Goal: Entertainment & Leisure: Consume media (video, audio)

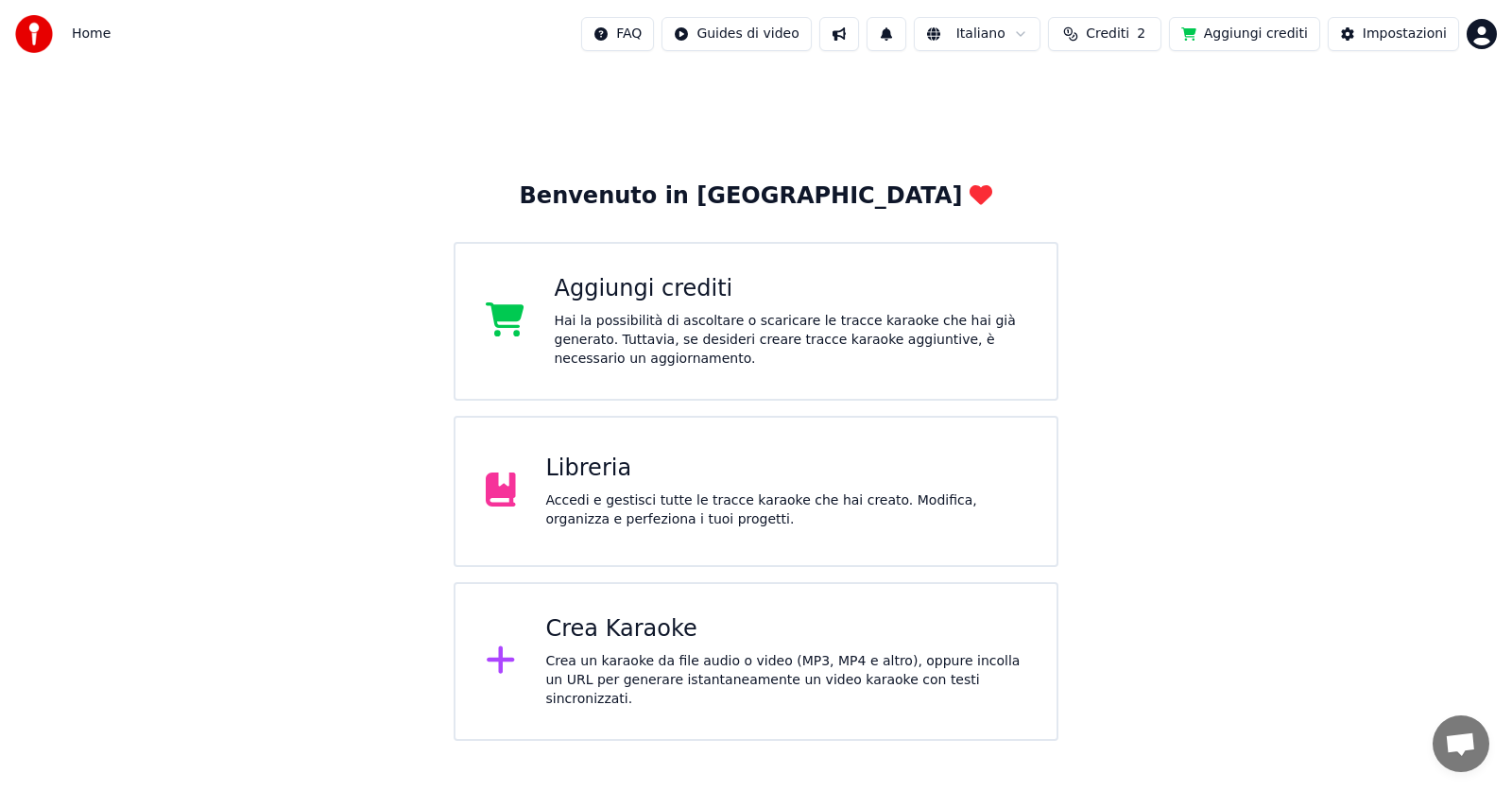
click at [601, 488] on div "Libreria Accedi e gestisci tutte le tracce karaoke che hai creato. Modifica, or…" at bounding box center [786, 491] width 481 height 76
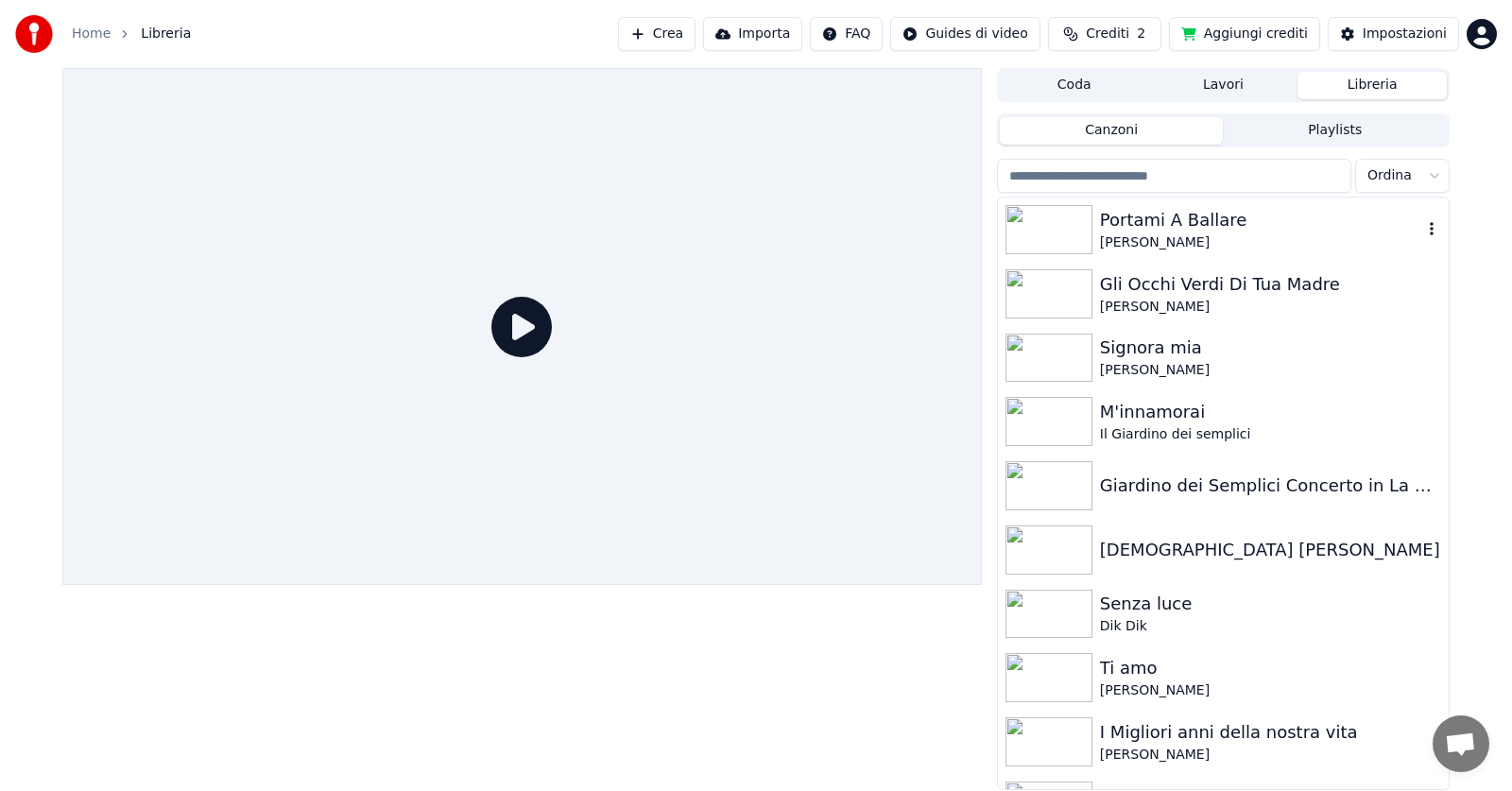
click at [1178, 225] on div "Portami A Ballare" at bounding box center [1261, 220] width 322 height 27
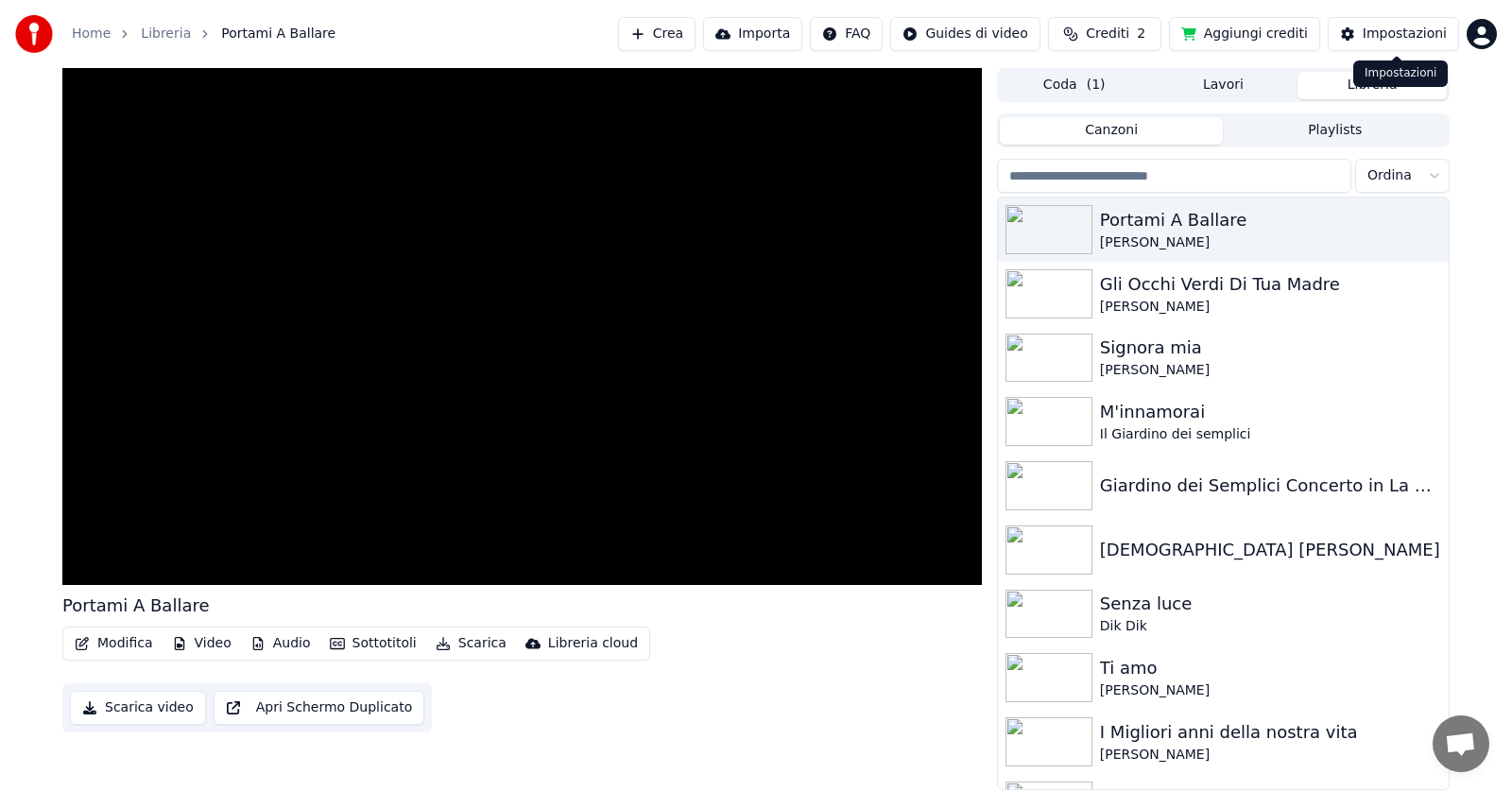
click at [1399, 31] on div "Impostazioni" at bounding box center [1404, 34] width 84 height 19
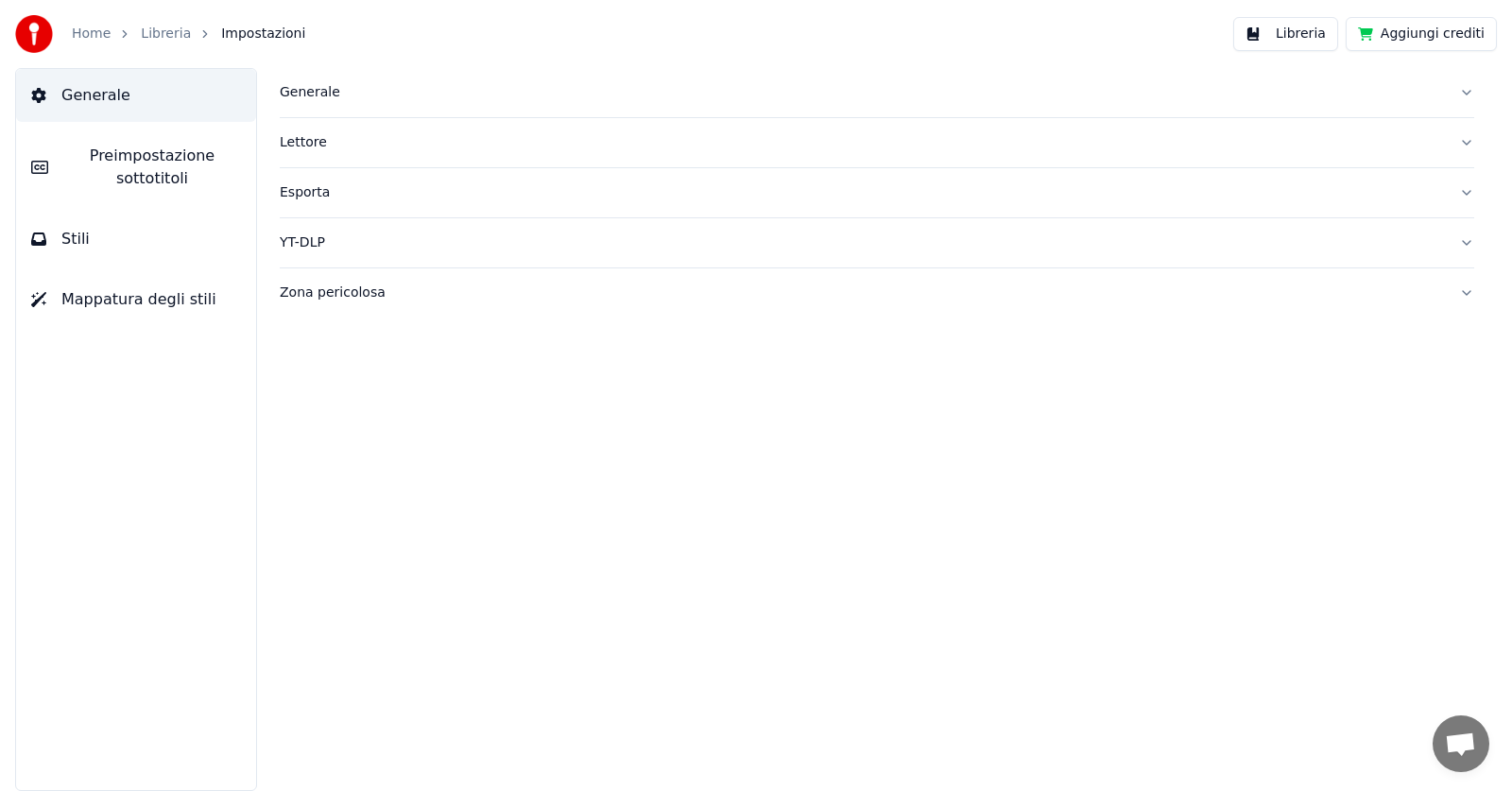
click at [1304, 31] on button "Libreria" at bounding box center [1286, 34] width 105 height 34
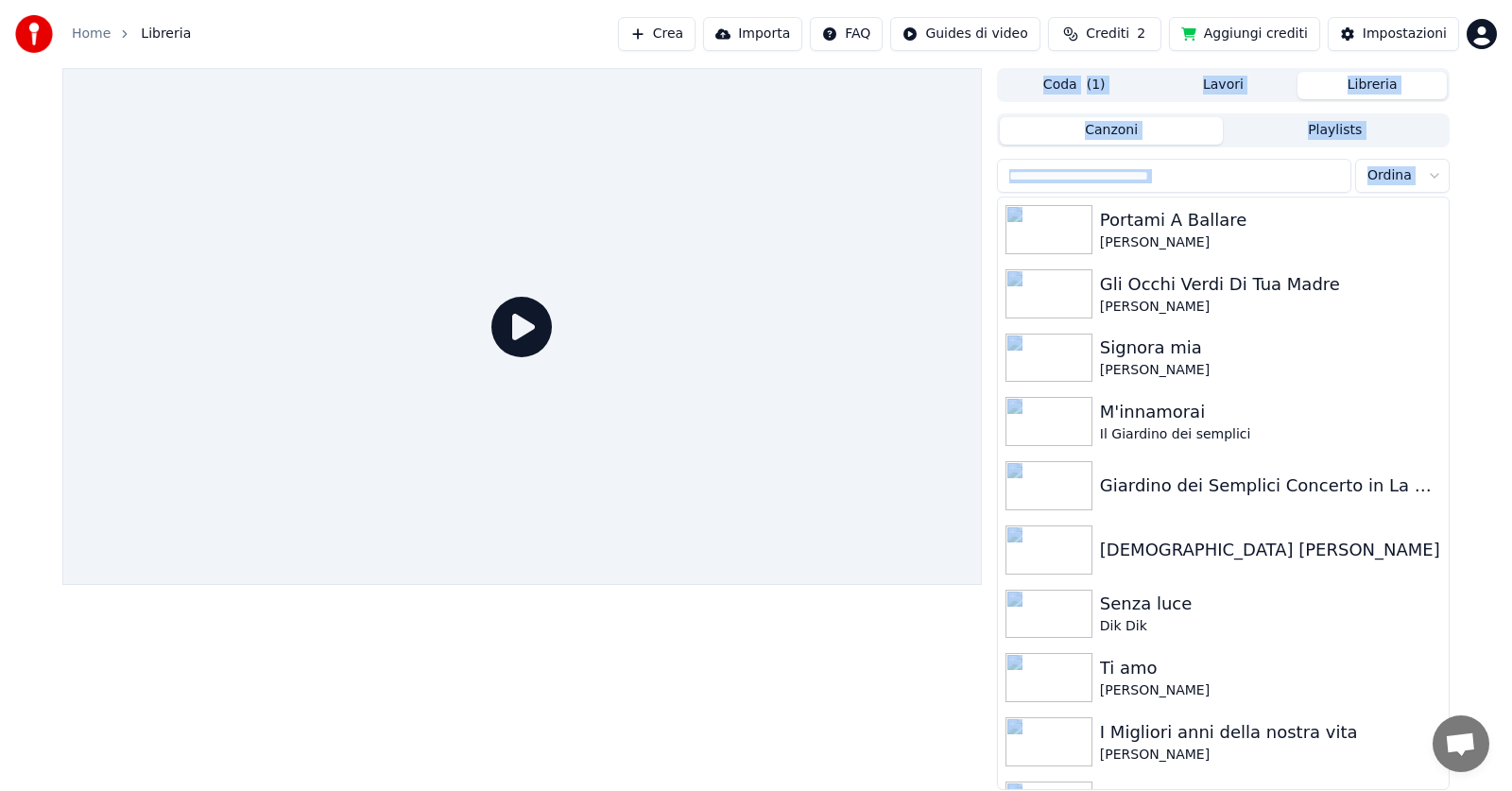
drag, startPoint x: 980, startPoint y: 253, endPoint x: 1134, endPoint y: 751, distance: 521.3
click at [1140, 768] on div "Coda ( 1 ) Lavori Libreria Canzoni Playlists [PERSON_NAME] A Ballare [PERSON_NA…" at bounding box center [756, 429] width 1418 height 722
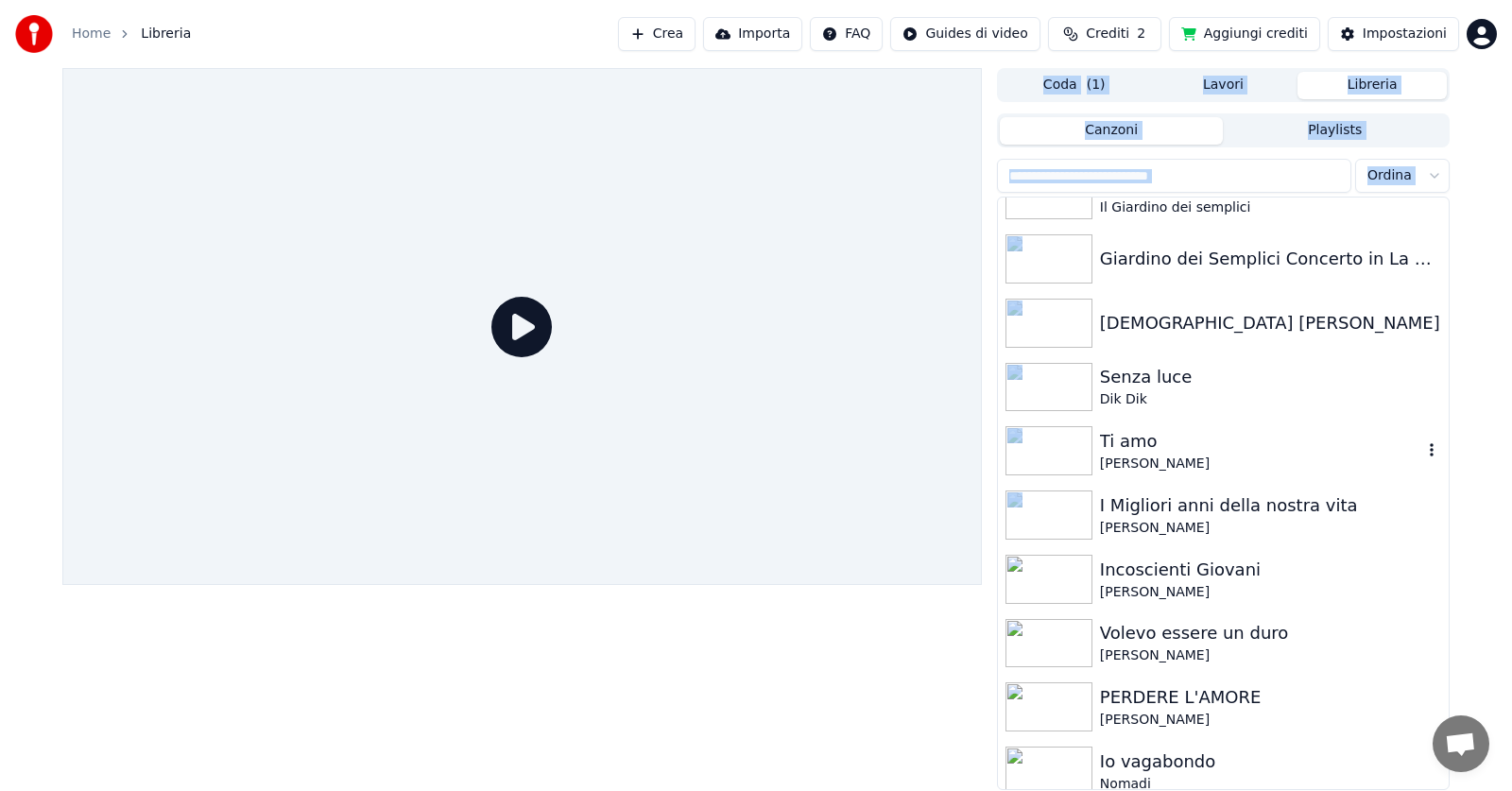
scroll to position [241, 0]
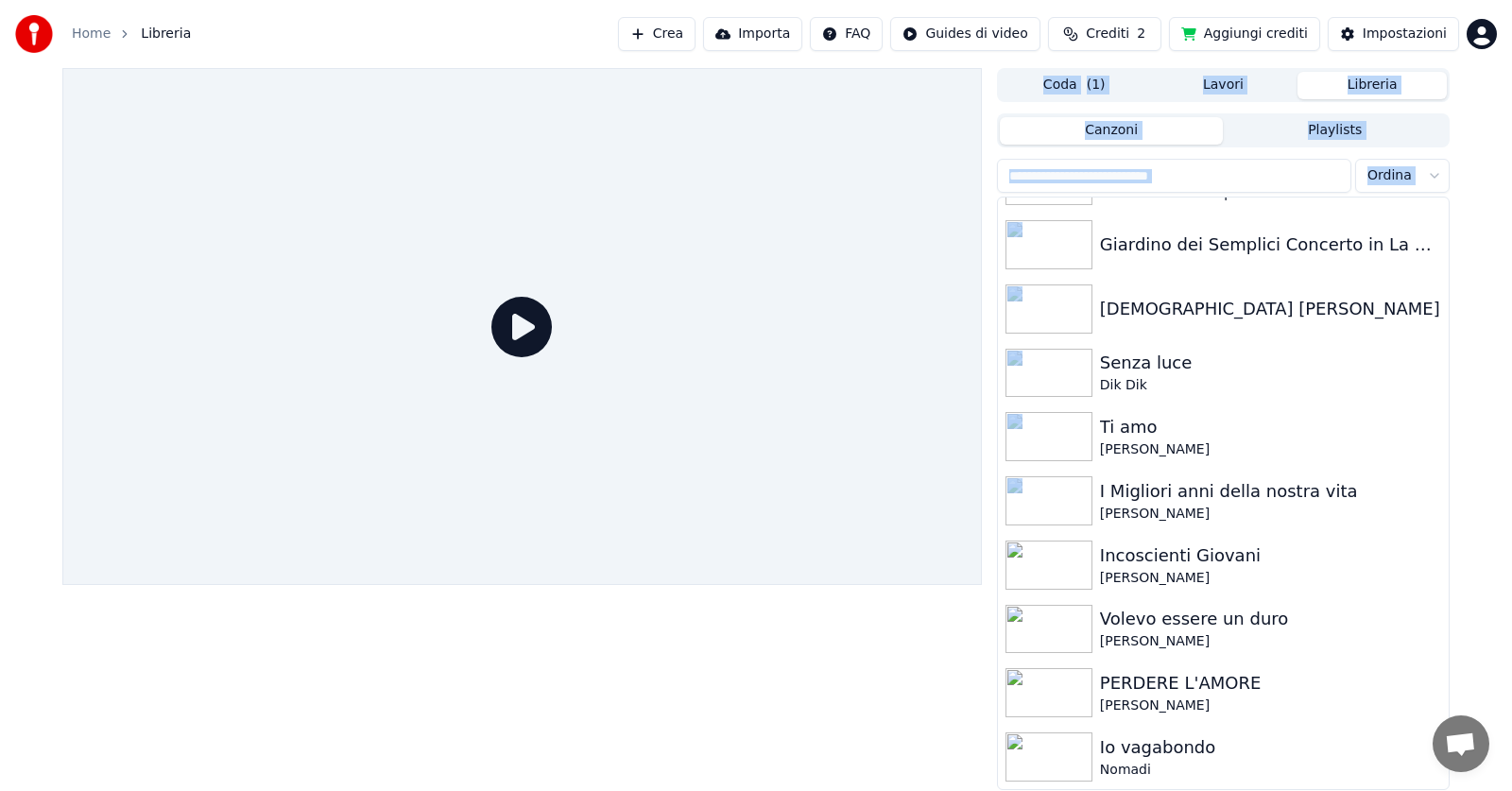
click at [474, 2] on div "Home Libreria Crea Importa FAQ Guides di video Crediti 2 Aggiungi crediti Impos…" at bounding box center [756, 34] width 1512 height 68
click at [689, 32] on button "Crea" at bounding box center [657, 34] width 77 height 34
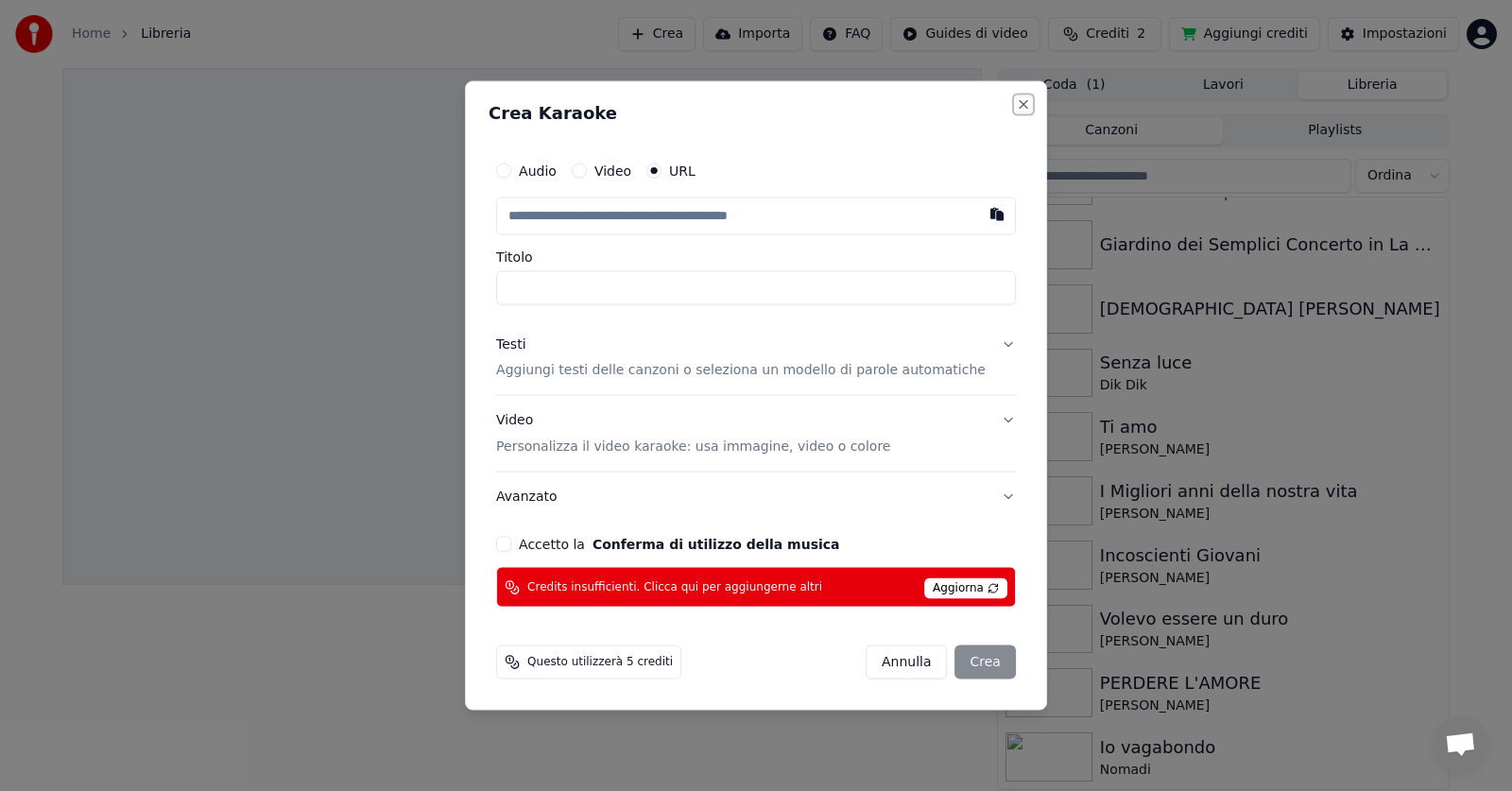
click at [1016, 101] on button "Close" at bounding box center [1023, 104] width 15 height 15
